Goal: Book appointment/travel/reservation

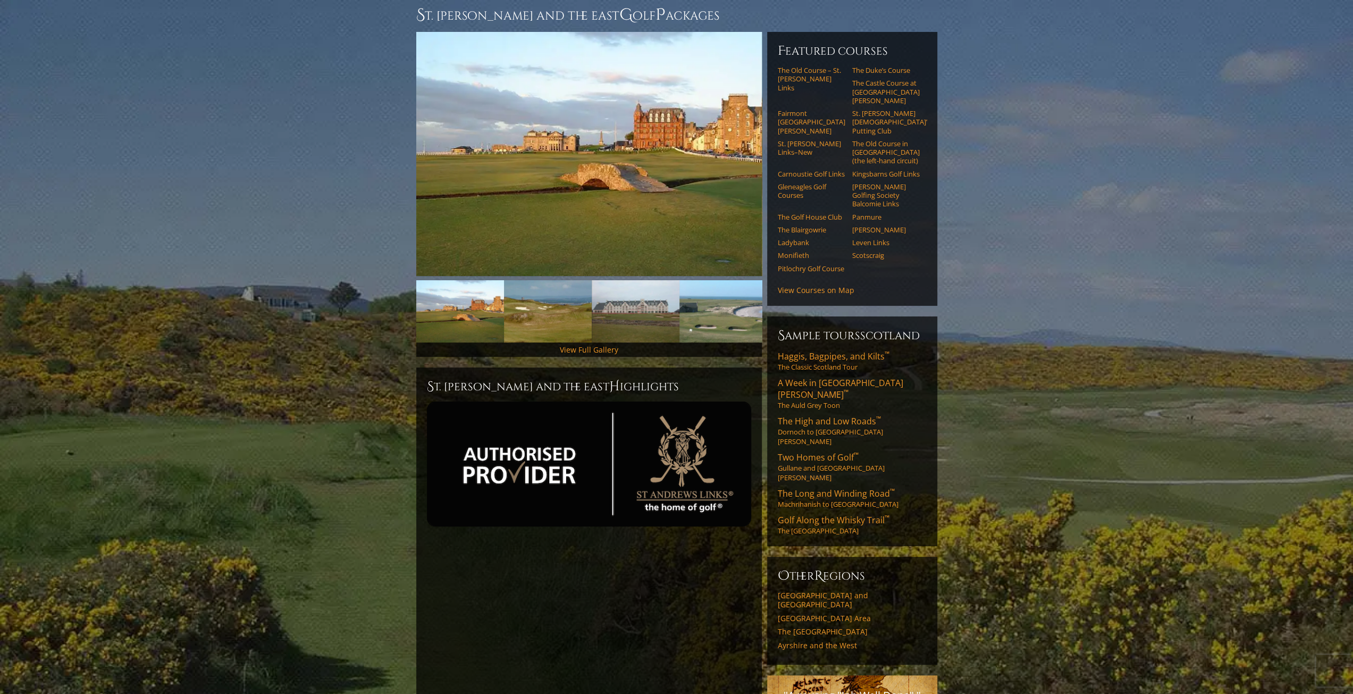
scroll to position [106, 0]
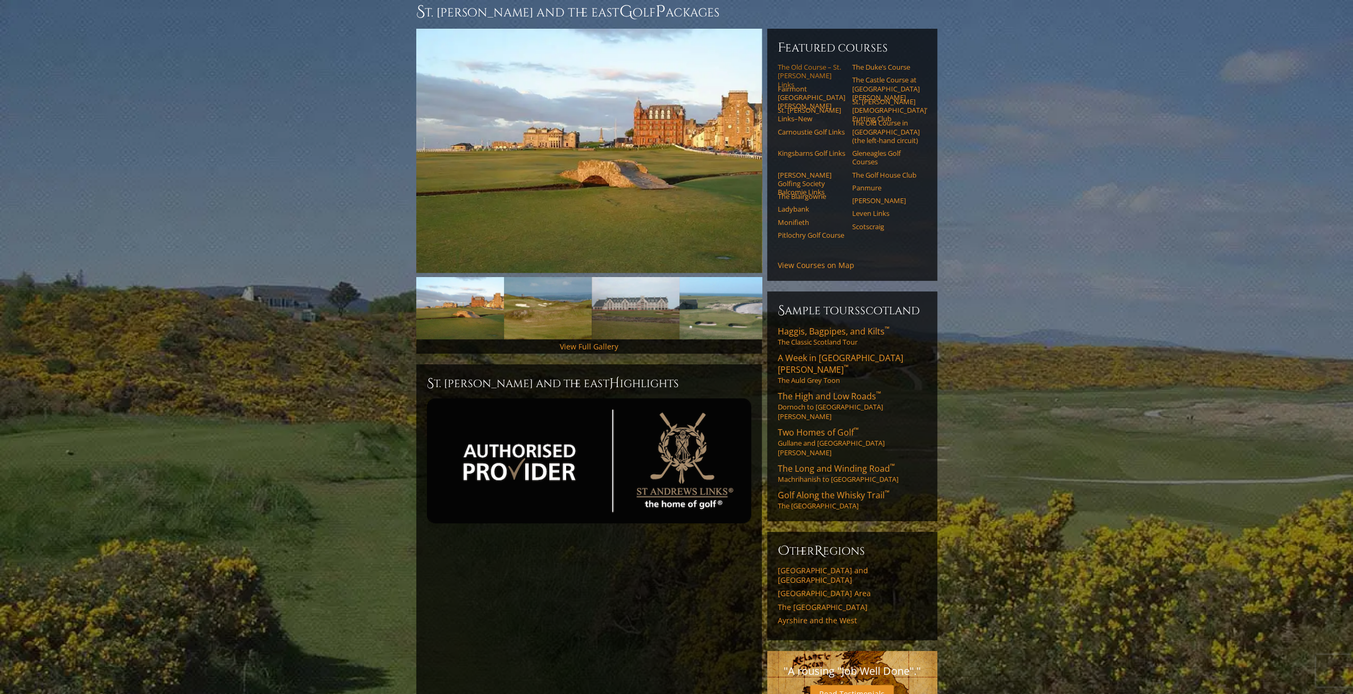
click at [800, 63] on link "The Old Course – St. [PERSON_NAME] Links" at bounding box center [812, 76] width 68 height 26
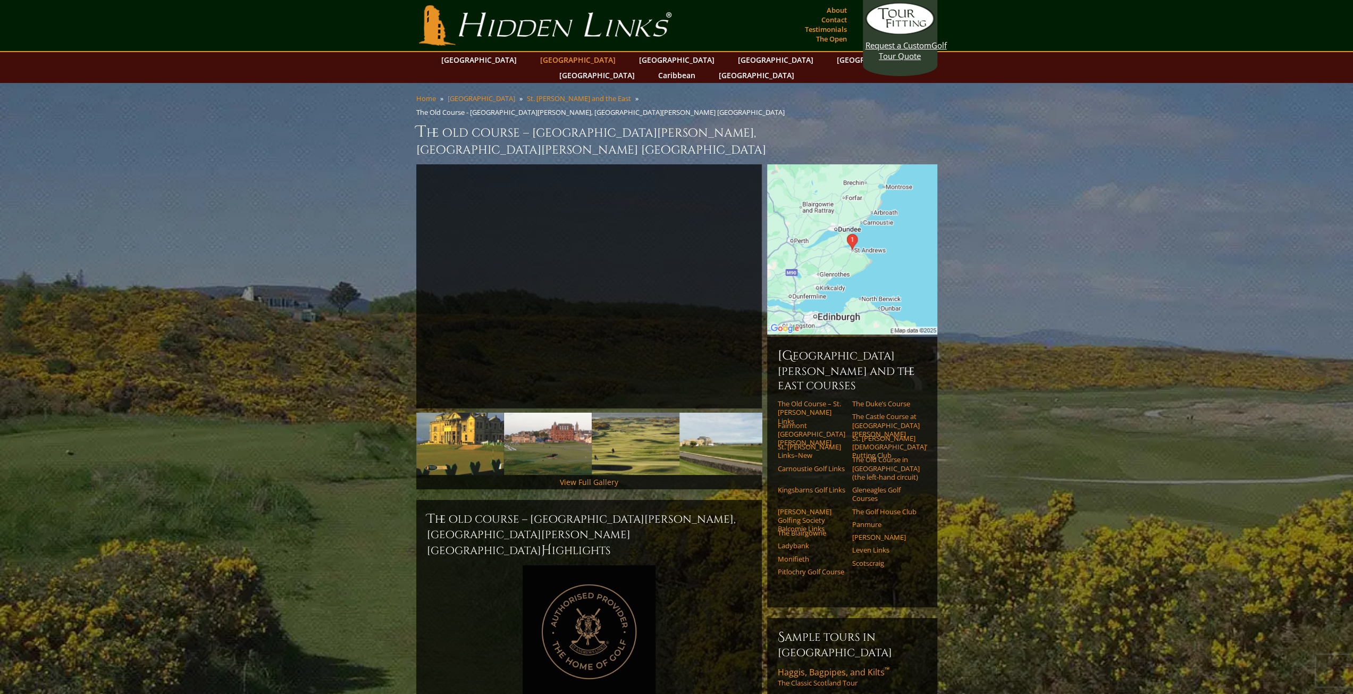
click at [573, 61] on link "[GEOGRAPHIC_DATA]" at bounding box center [578, 59] width 86 height 15
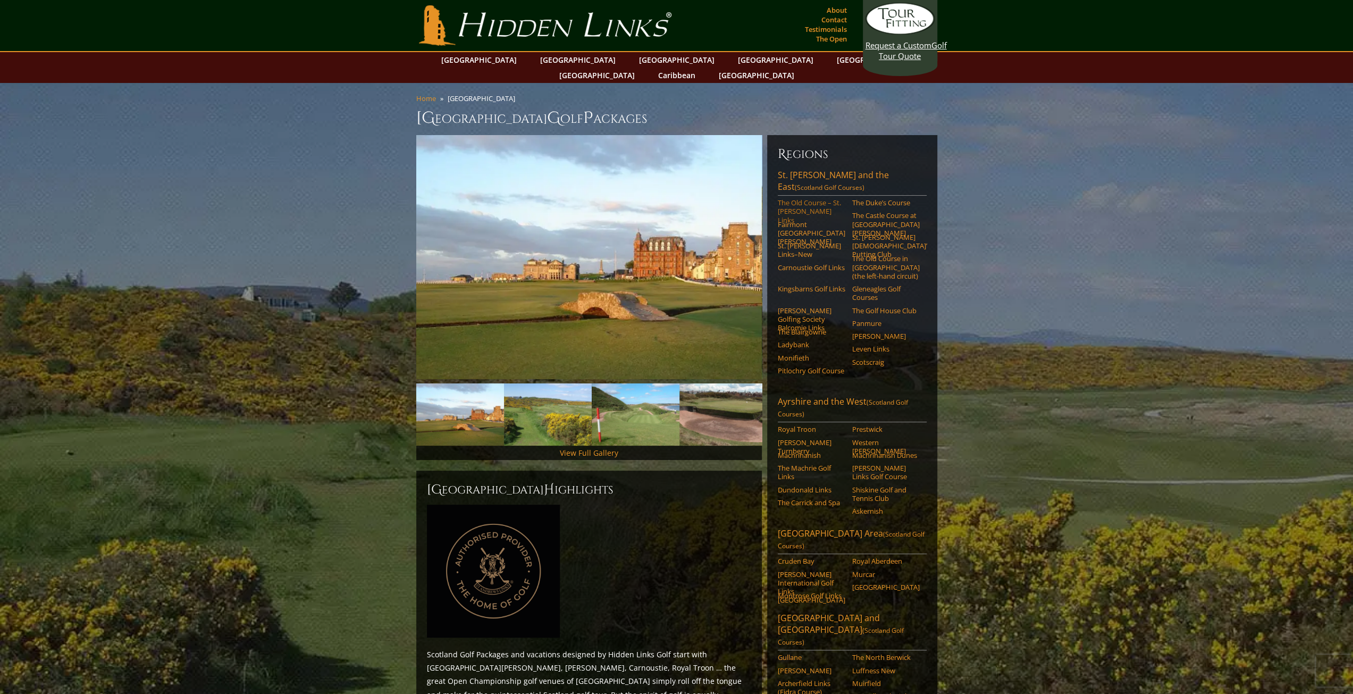
click at [801, 198] on link "The Old Course – St. [PERSON_NAME] Links" at bounding box center [812, 211] width 68 height 26
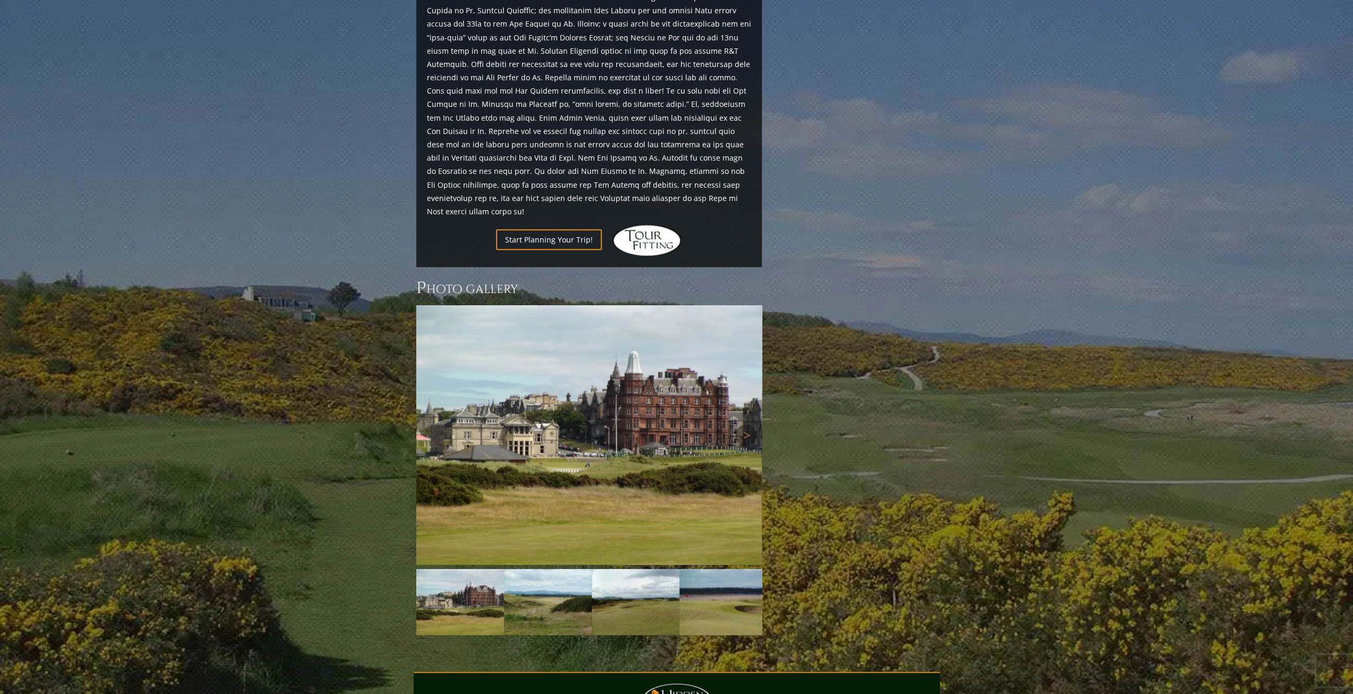
scroll to position [1344, 0]
